Goal: Task Accomplishment & Management: Complete application form

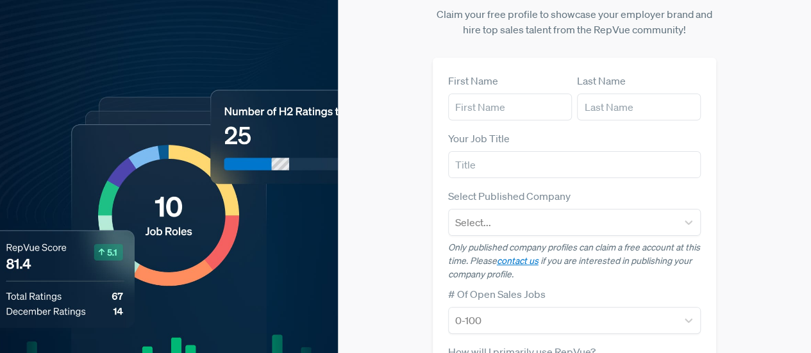
scroll to position [56, 0]
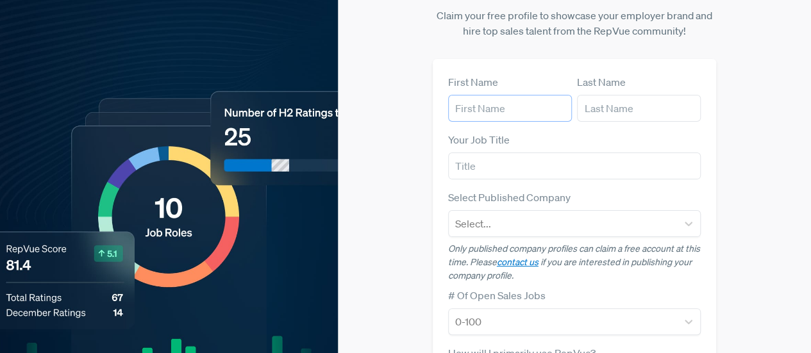
click at [503, 95] on input "text" at bounding box center [510, 108] width 124 height 27
type input "[PERSON_NAME]"
click at [606, 95] on input "text" at bounding box center [639, 108] width 124 height 27
type input "[PERSON_NAME]"
click at [523, 153] on input "text" at bounding box center [574, 166] width 253 height 27
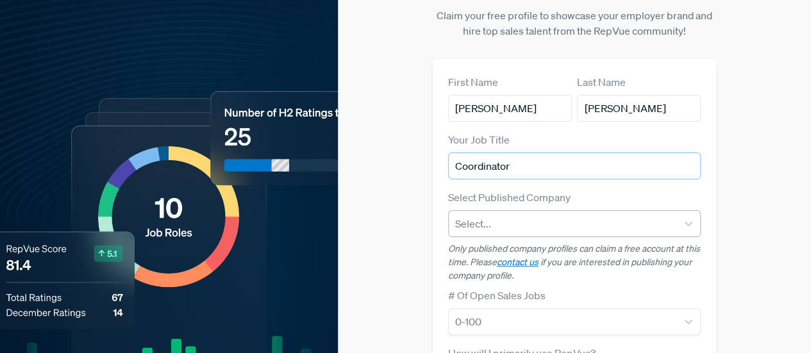
type input "Coordinator"
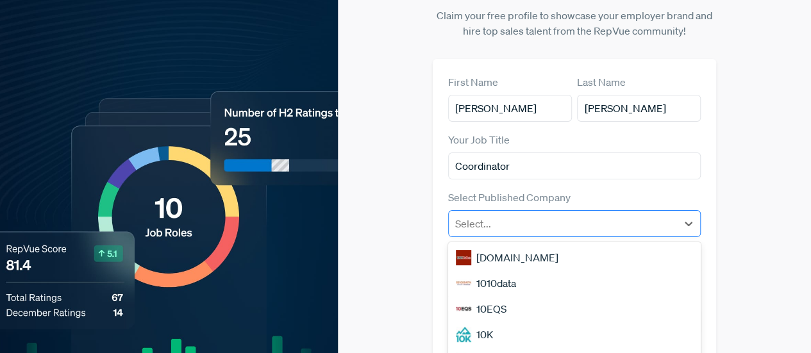
click at [499, 215] on div at bounding box center [563, 224] width 216 height 18
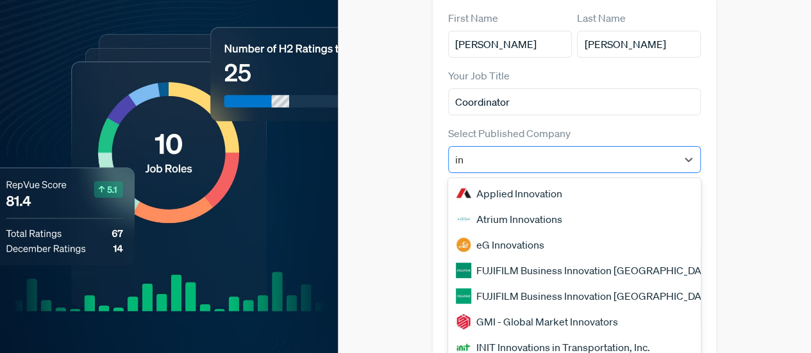
type input "i"
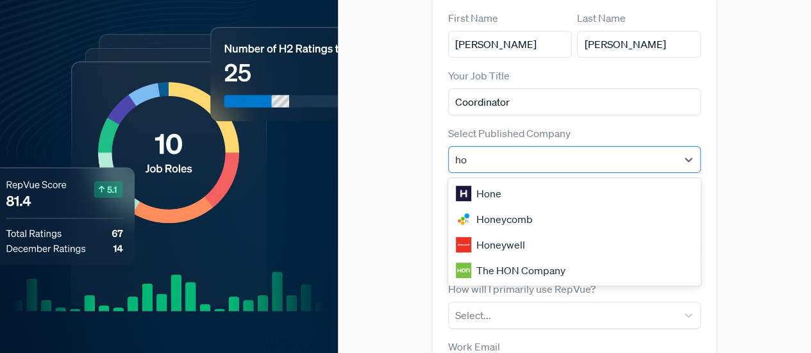
type input "h"
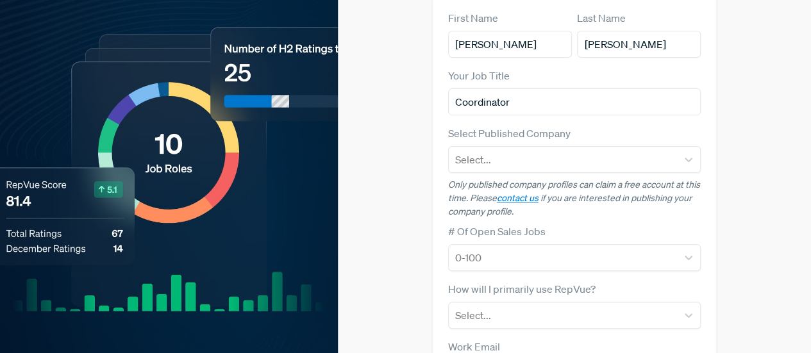
click at [424, 158] on div "Claim your Free Profile! Claim your free profile to showcase your employer bran…" at bounding box center [574, 217] width 473 height 674
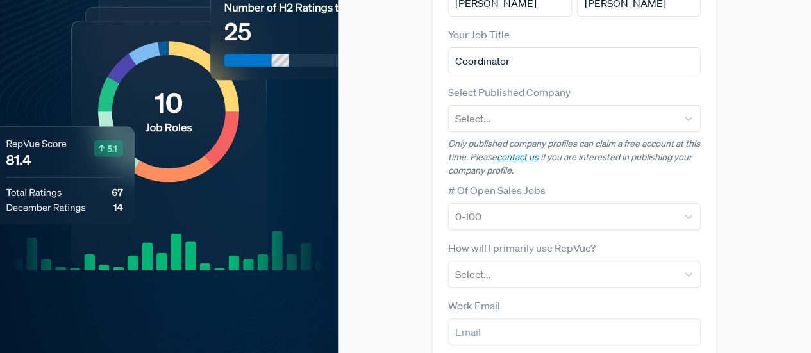
scroll to position [158, 0]
